Goal: Transaction & Acquisition: Purchase product/service

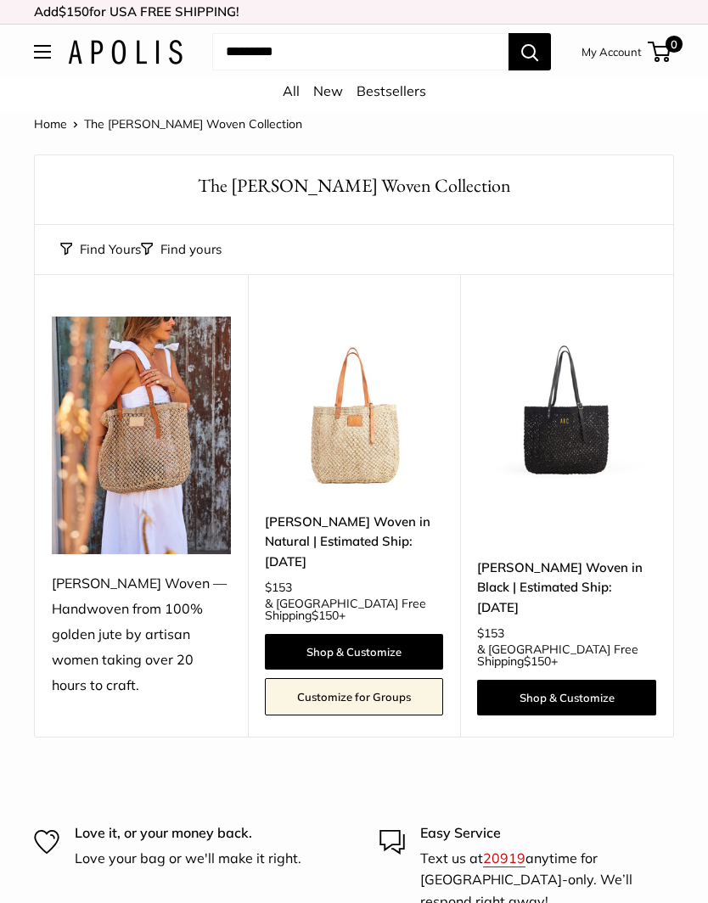
click at [351, 413] on img at bounding box center [354, 406] width 179 height 179
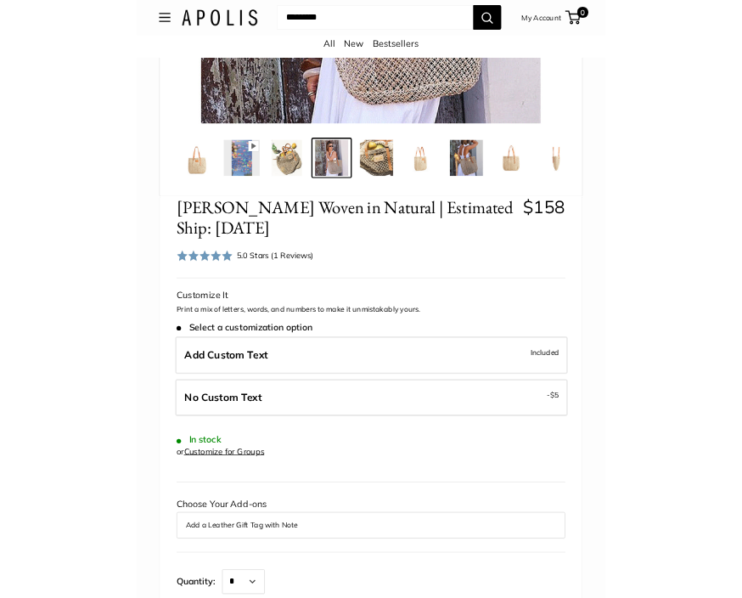
scroll to position [606, 0]
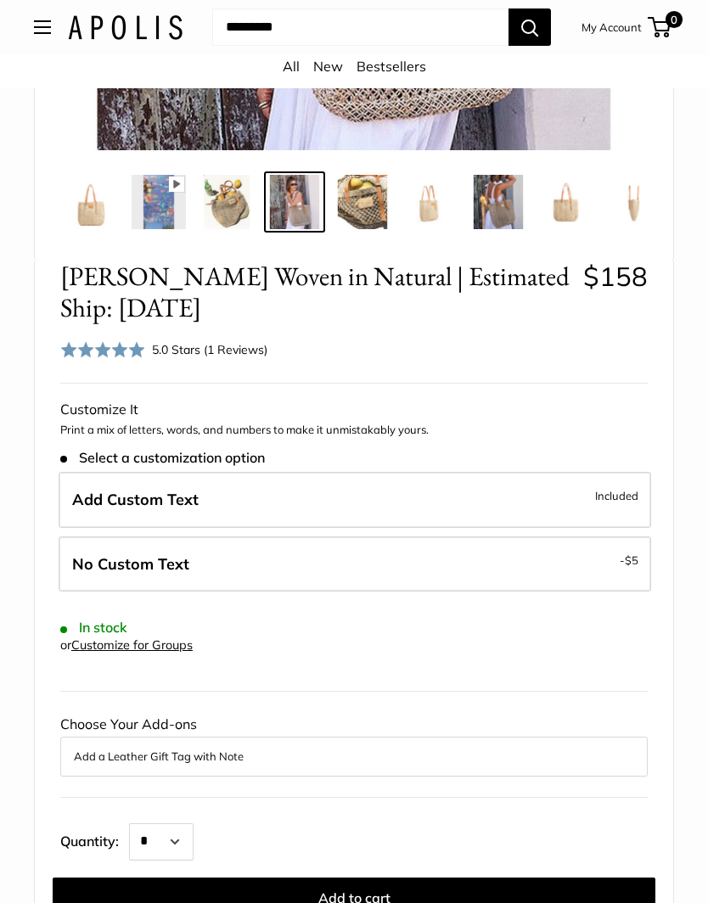
click at [109, 490] on span "Add Custom Text" at bounding box center [135, 500] width 126 height 20
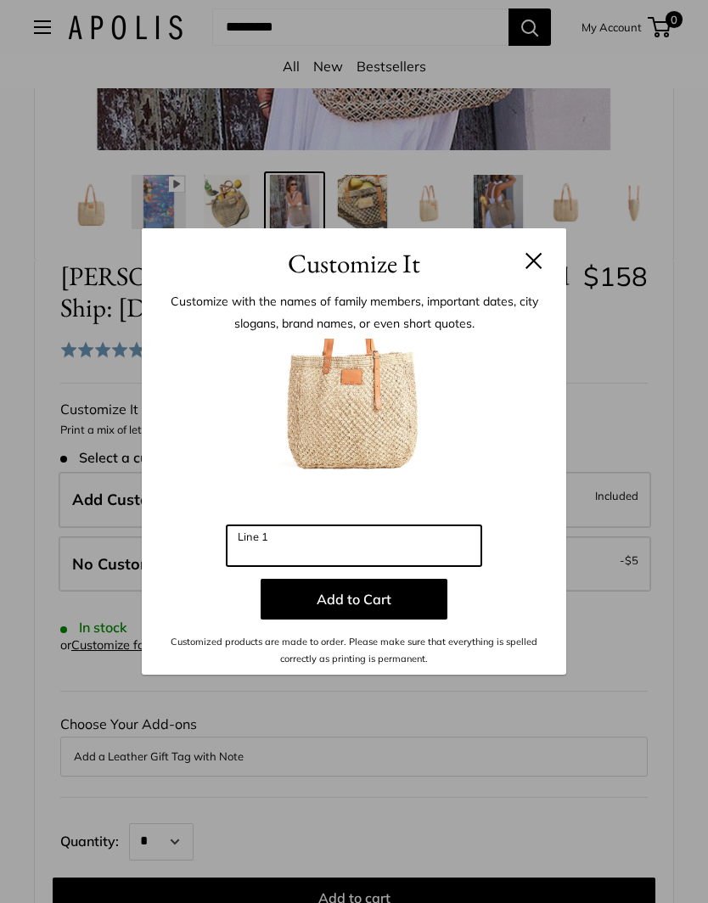
click at [274, 566] on input "Line 1" at bounding box center [354, 545] width 255 height 41
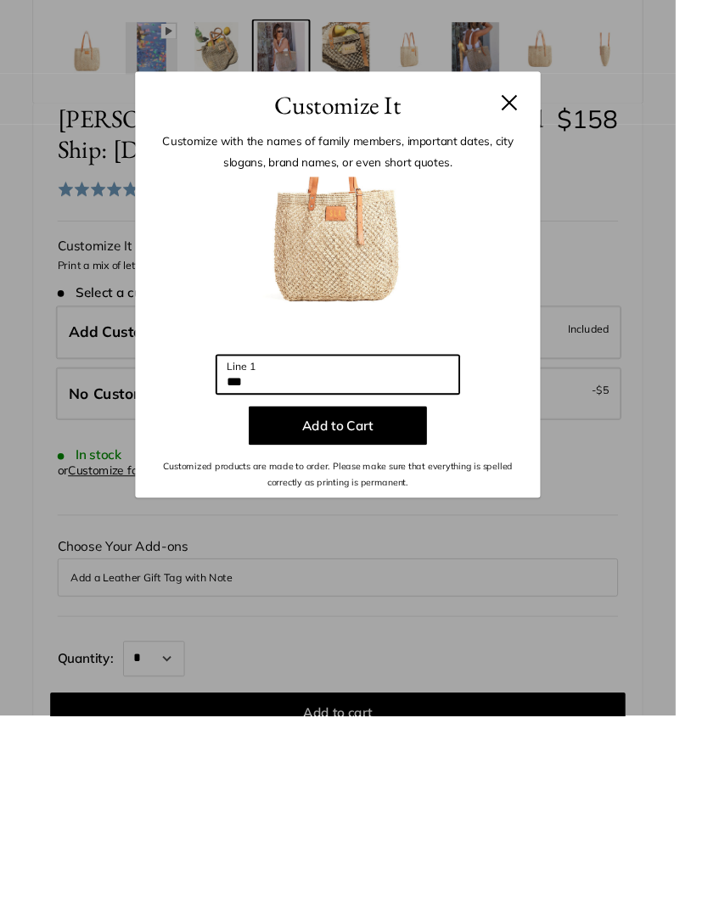
scroll to position [605, 0]
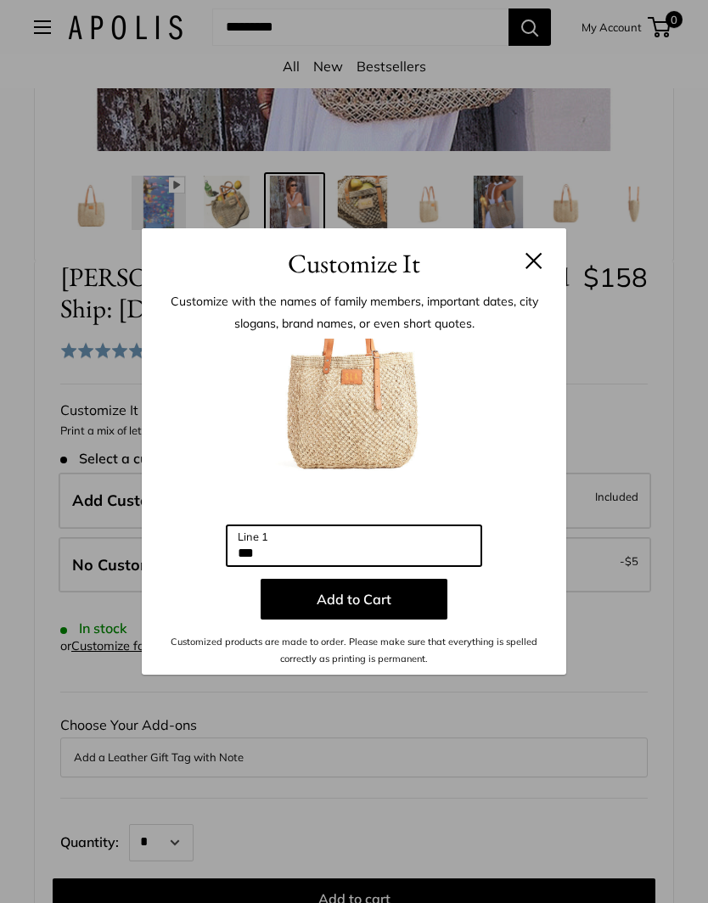
type input "***"
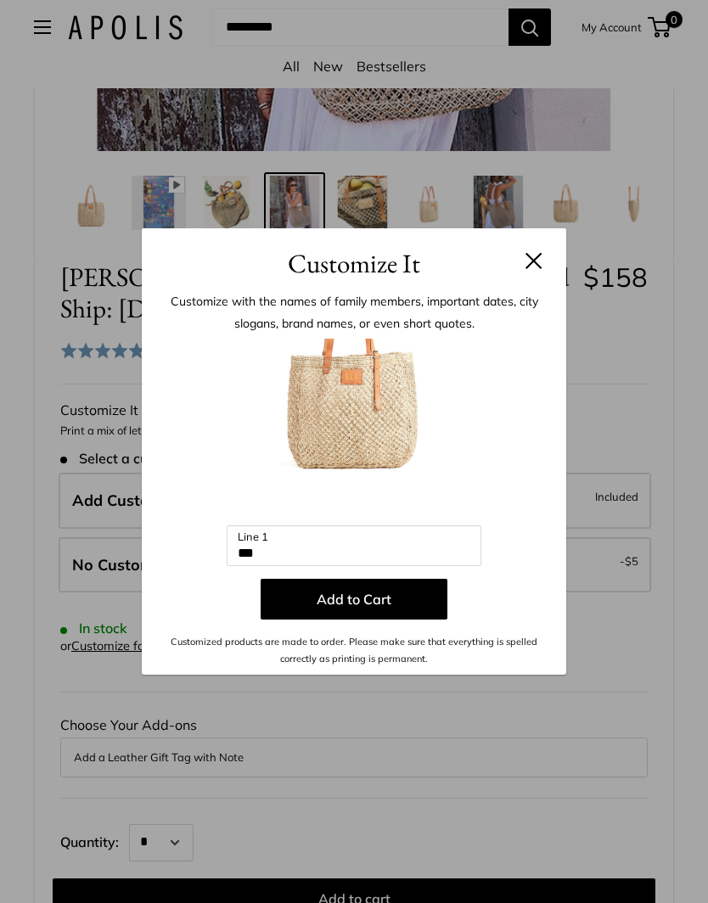
click at [312, 620] on button "Add to Cart" at bounding box center [354, 599] width 187 height 41
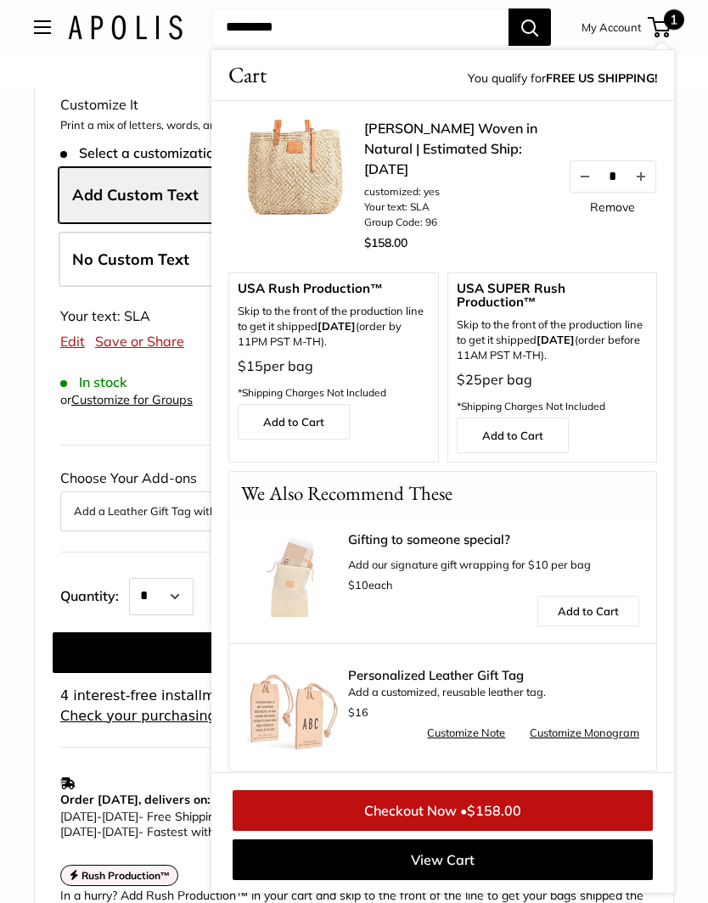
scroll to position [913, 0]
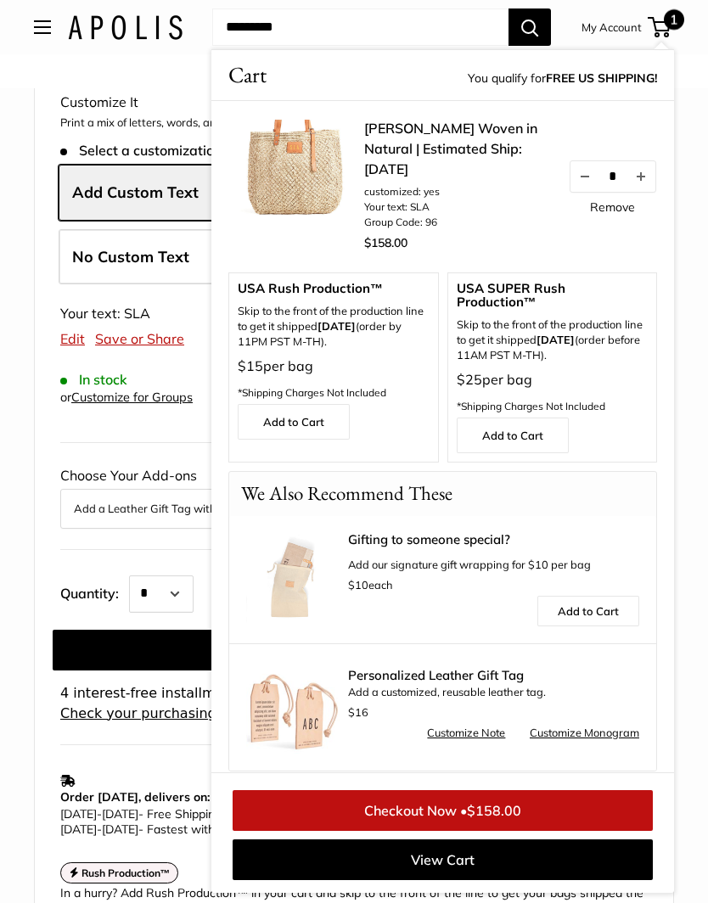
click at [395, 831] on link "Checkout Now • $158.00" at bounding box center [443, 810] width 420 height 41
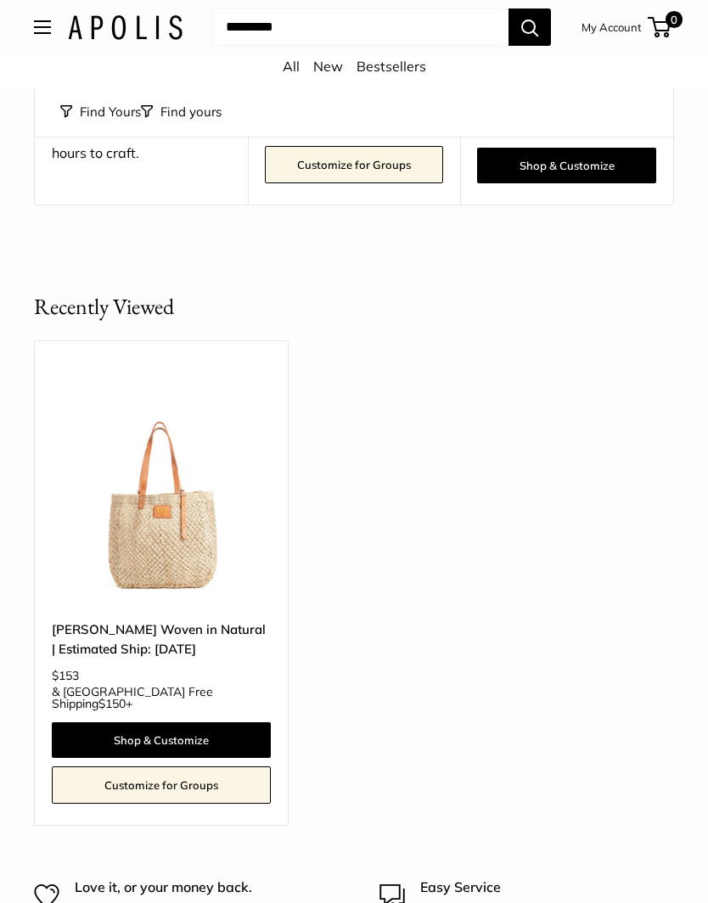
scroll to position [508, 0]
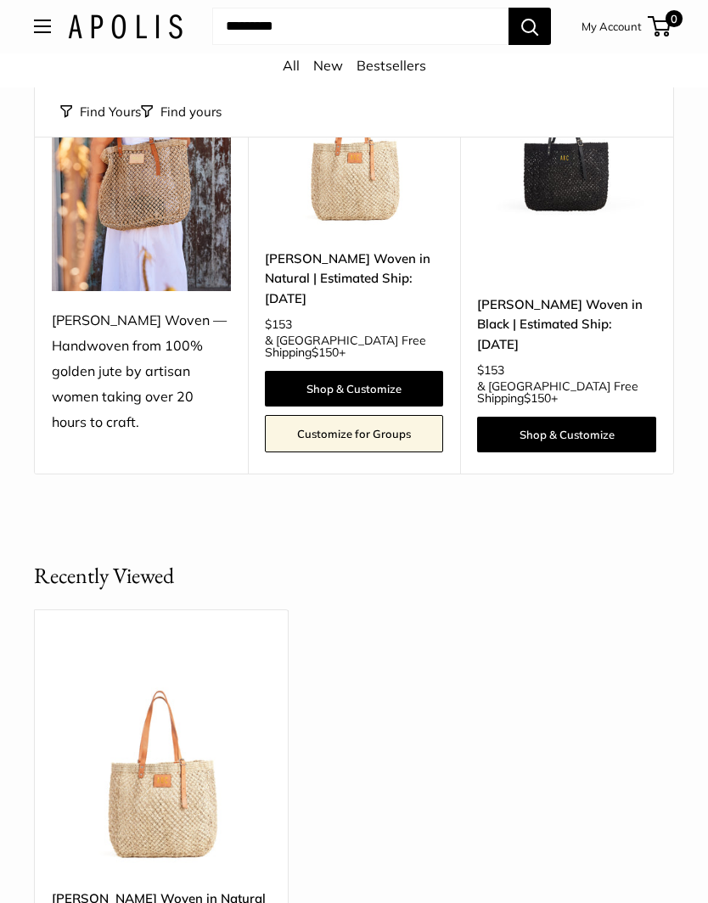
scroll to position [340, 0]
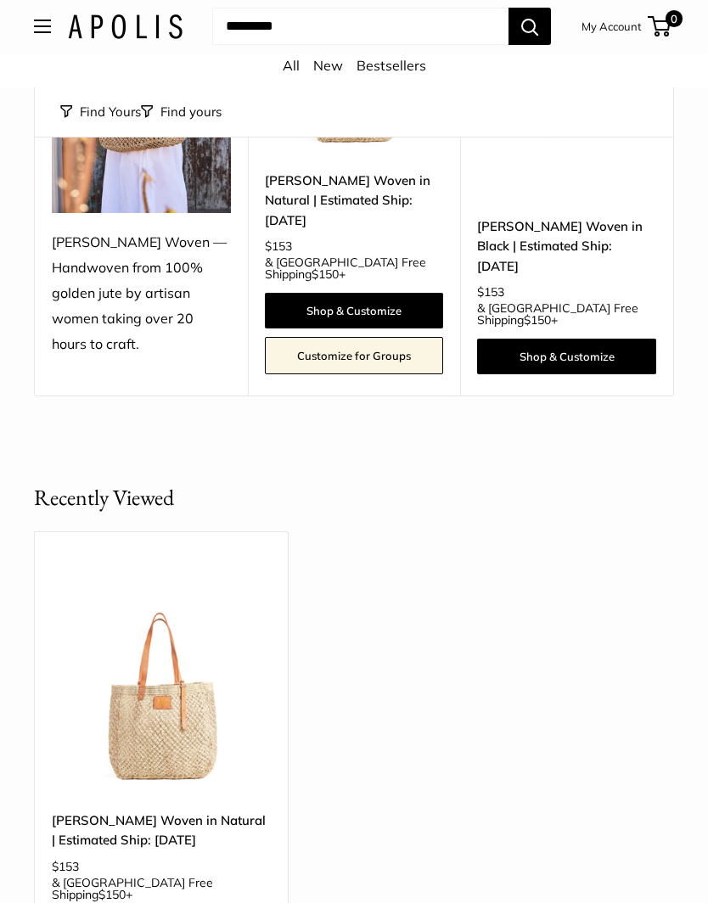
click at [86, 286] on div "[PERSON_NAME] Woven — Handwoven from 100% golden jute by artisan women taking o…" at bounding box center [141, 294] width 179 height 127
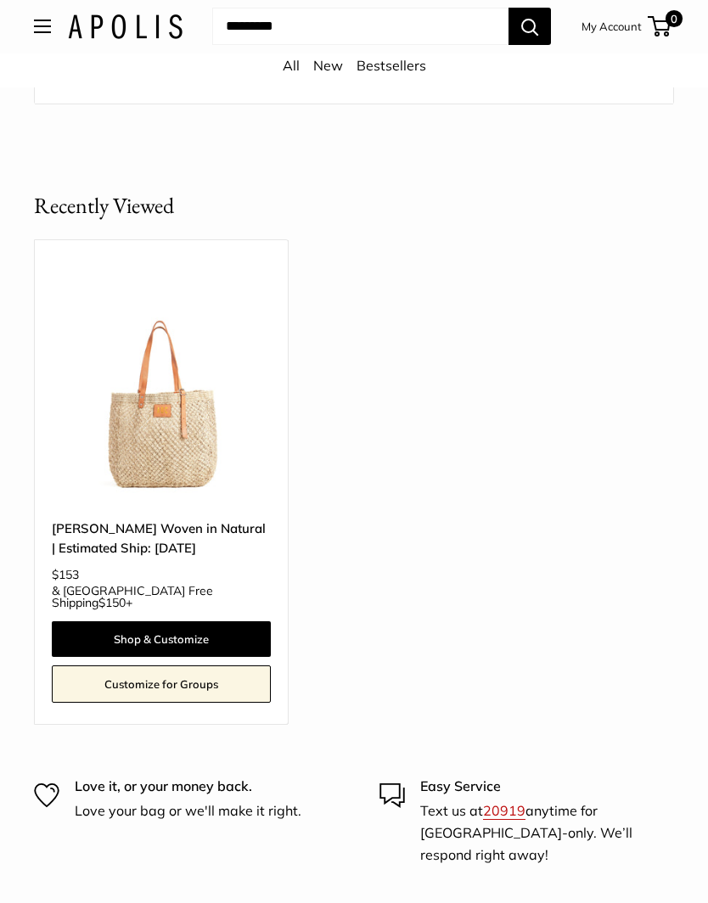
scroll to position [657, 0]
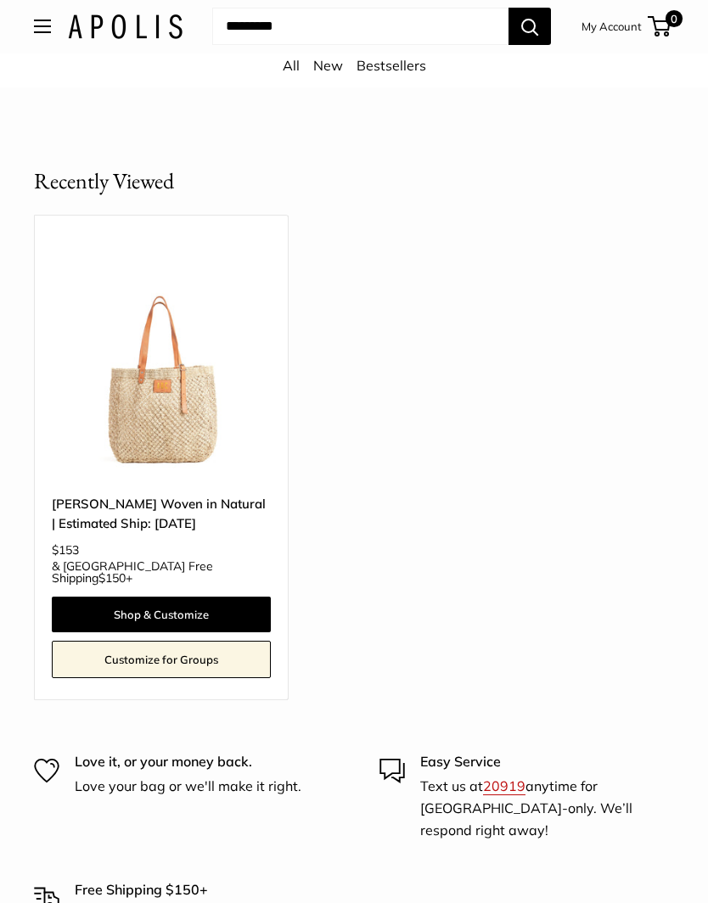
click at [151, 343] on img at bounding box center [161, 368] width 219 height 219
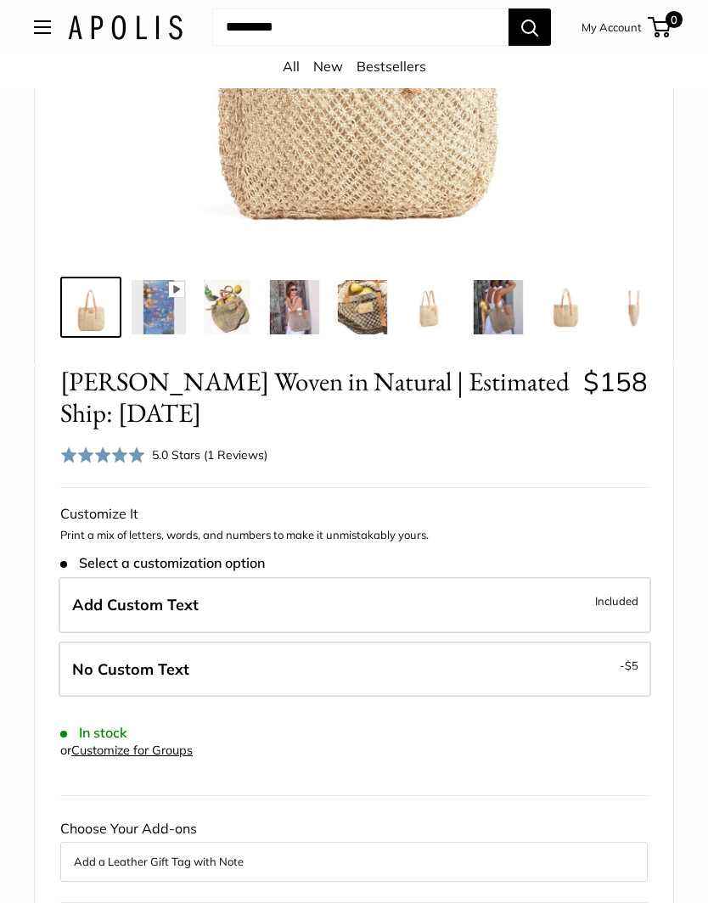
scroll to position [469, 0]
